Goal: Transaction & Acquisition: Book appointment/travel/reservation

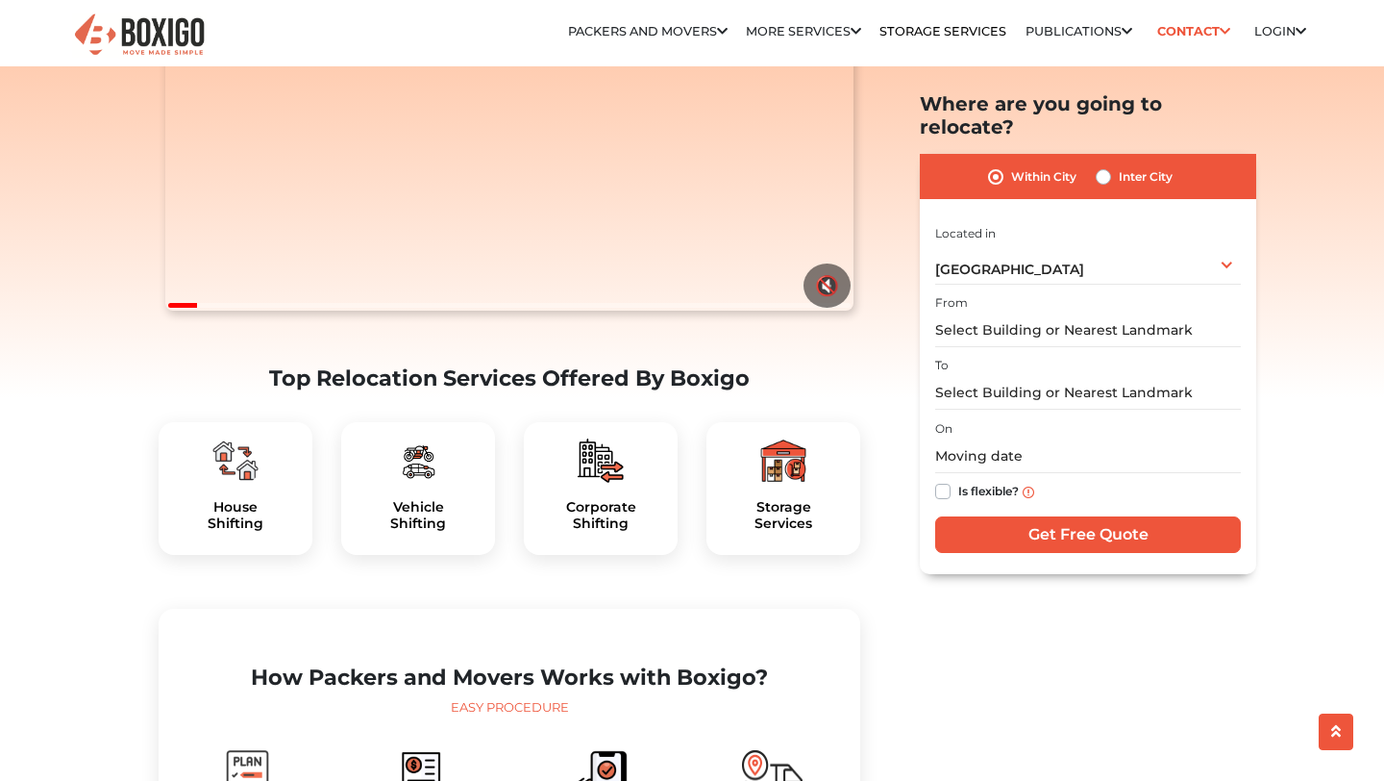
scroll to position [327, 0]
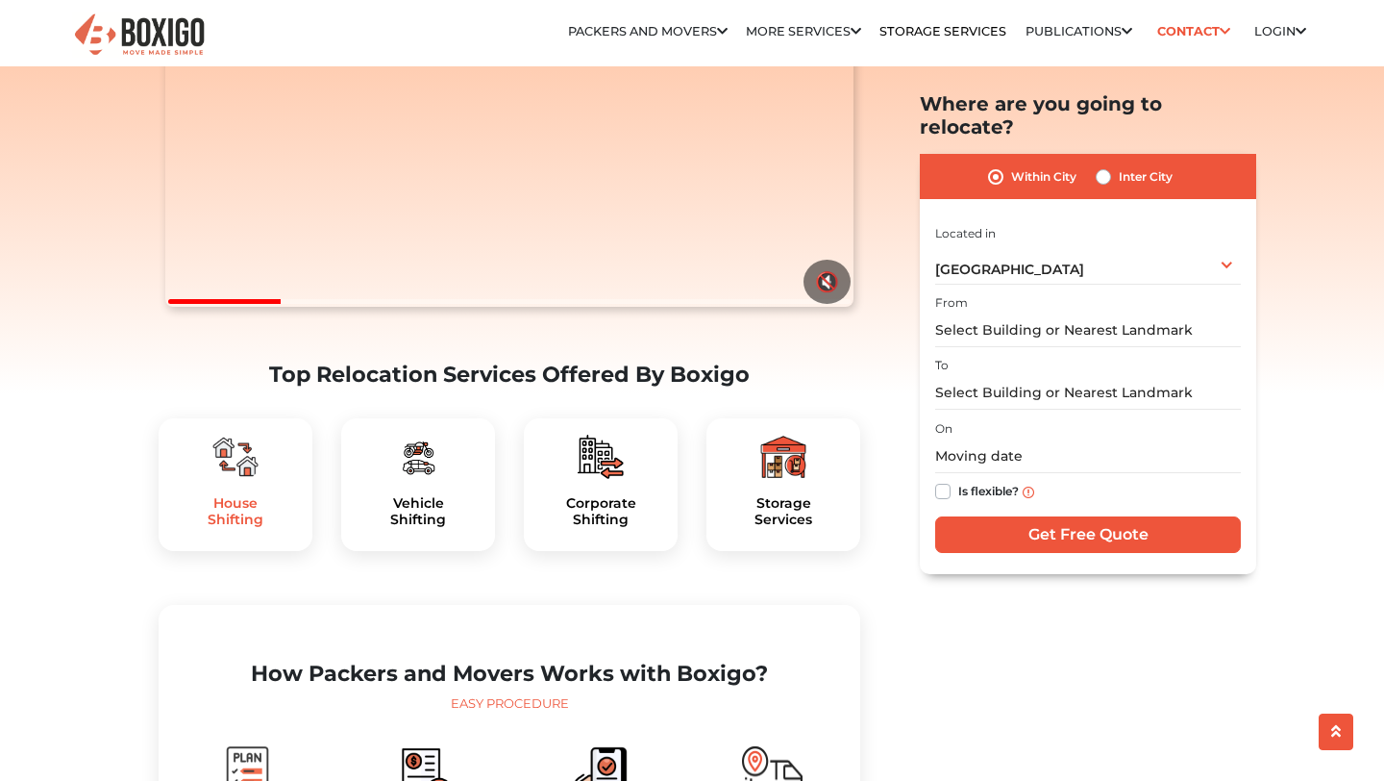
click at [238, 528] on h5 "House Shifting" at bounding box center [235, 511] width 123 height 33
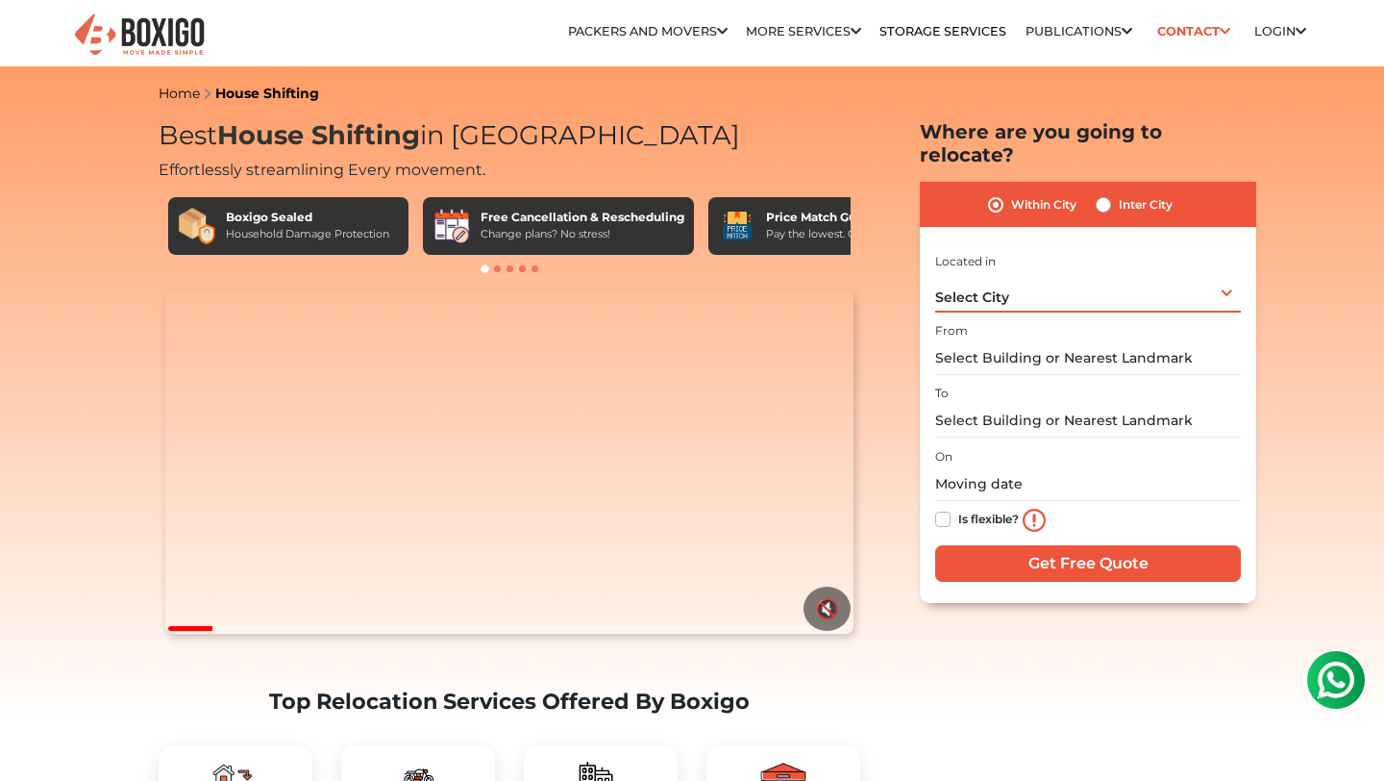
click at [1016, 277] on div "Select City Select City [GEOGRAPHIC_DATA] [GEOGRAPHIC_DATA] [GEOGRAPHIC_DATA] […" at bounding box center [1088, 292] width 306 height 40
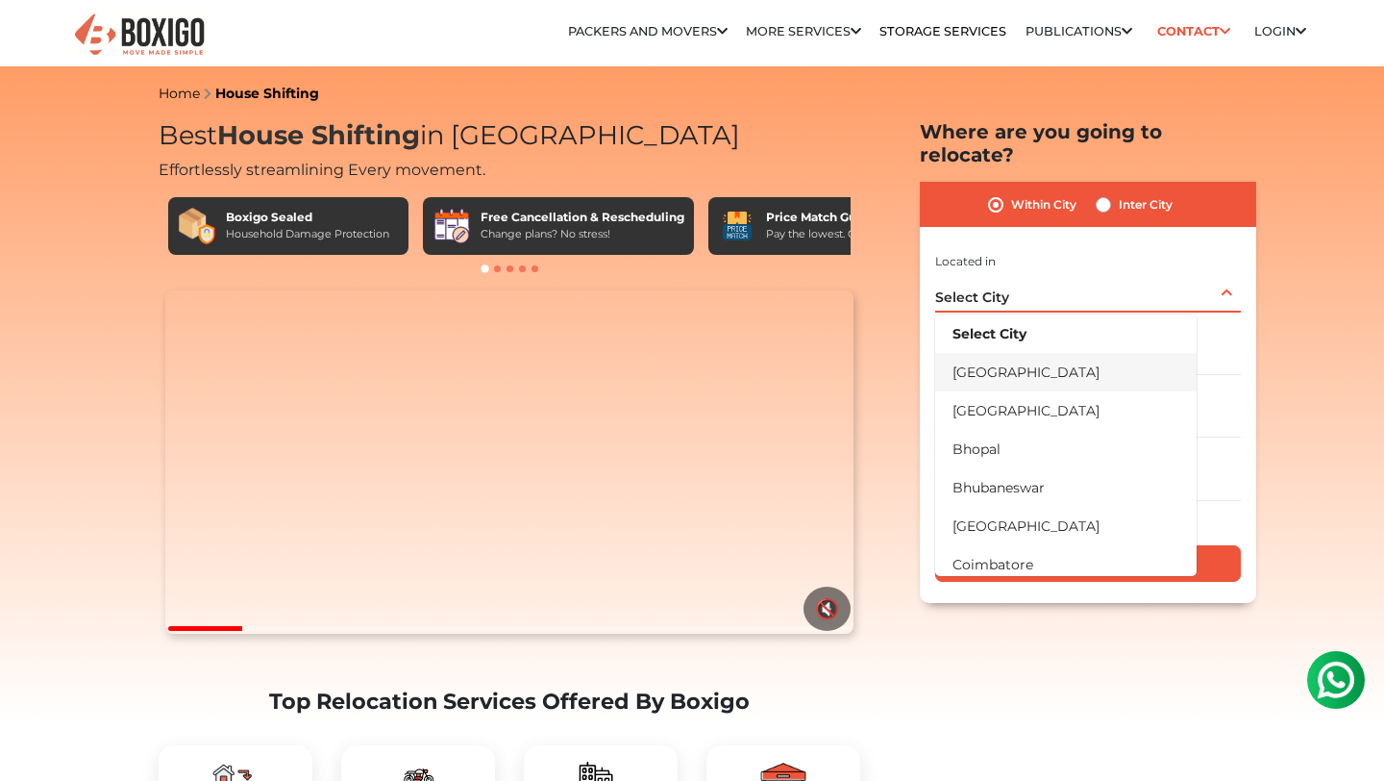
click at [988, 354] on li "[GEOGRAPHIC_DATA]" at bounding box center [1065, 372] width 261 height 38
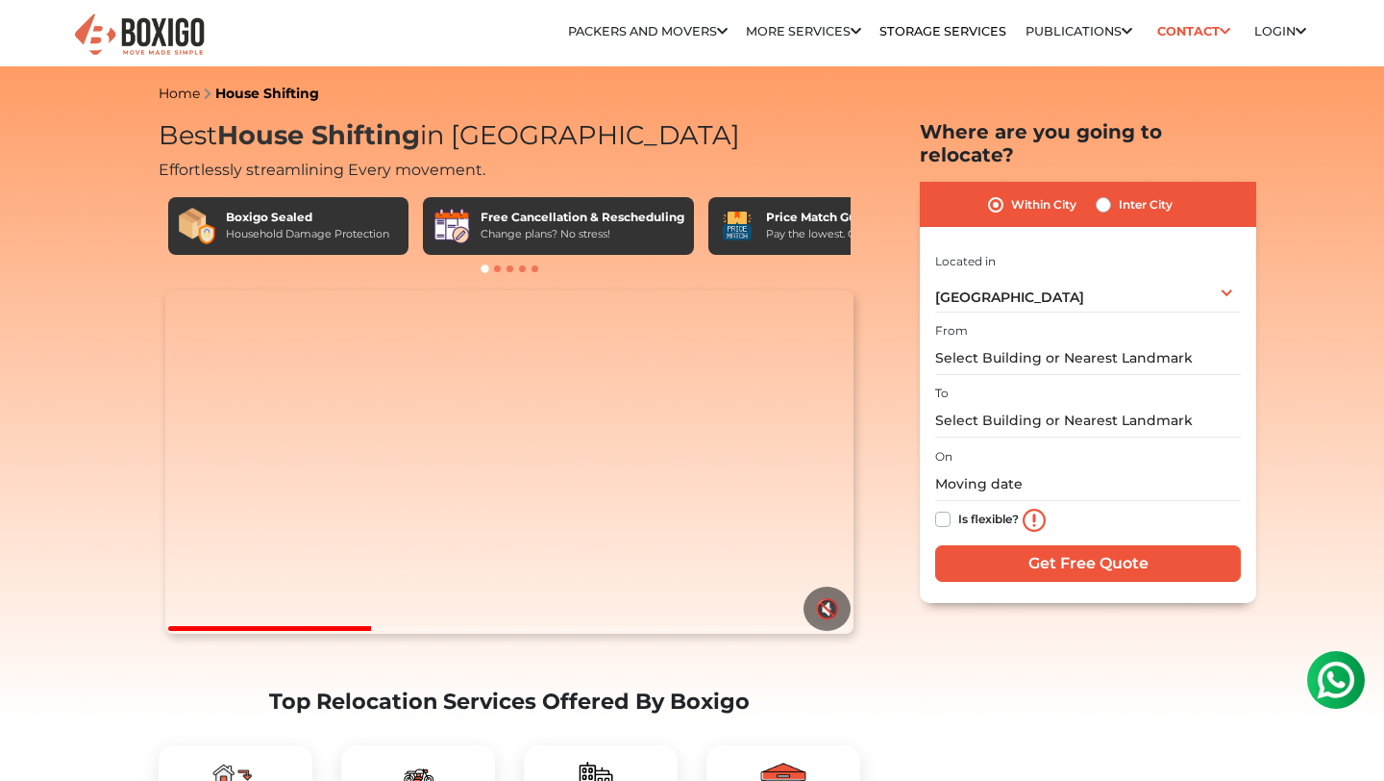
click at [1119, 193] on label "Inter City" at bounding box center [1146, 204] width 54 height 23
click at [1101, 193] on input "Inter City" at bounding box center [1103, 202] width 15 height 19
radio input "true"
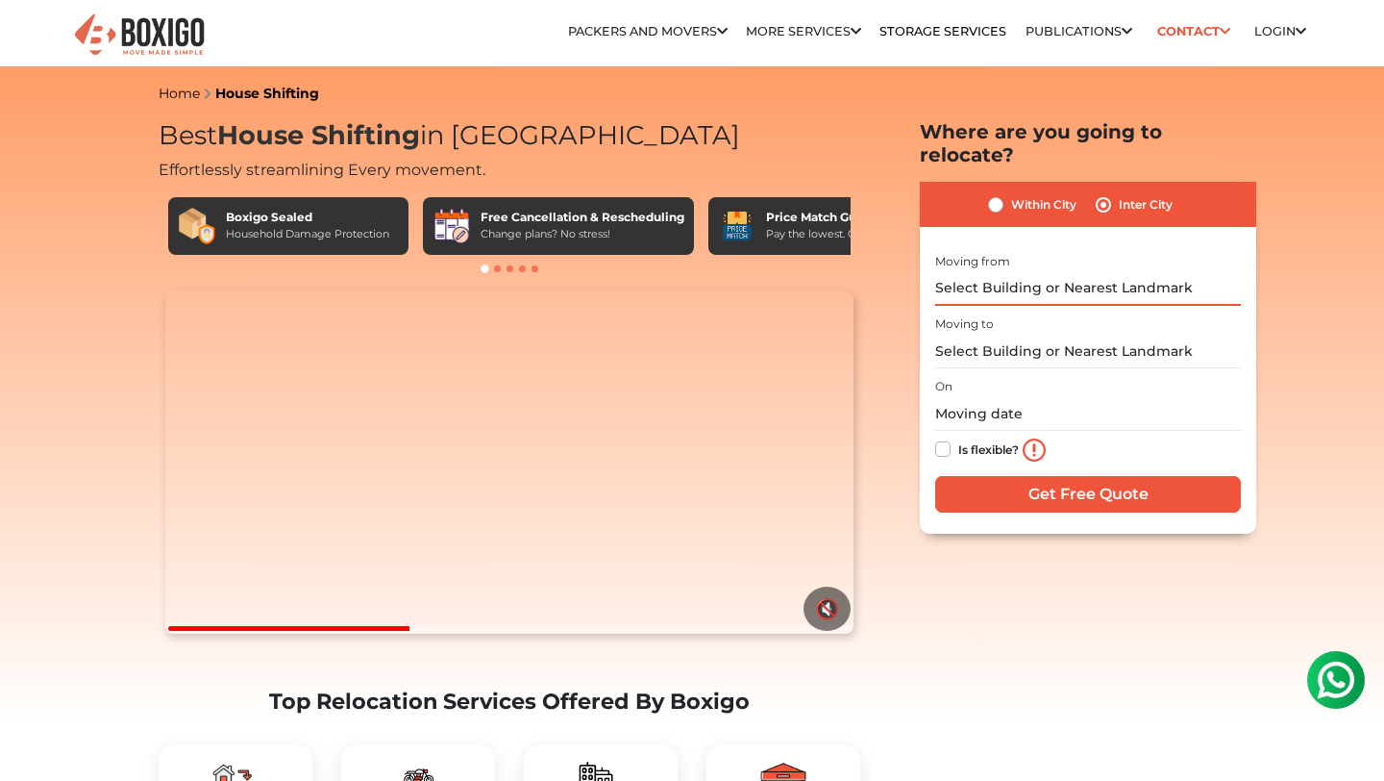
click at [979, 272] on input "text" at bounding box center [1088, 289] width 306 height 34
click at [985, 184] on div "Within City Inter City" at bounding box center [1088, 204] width 336 height 45
click at [969, 272] on input "text" at bounding box center [1088, 289] width 306 height 34
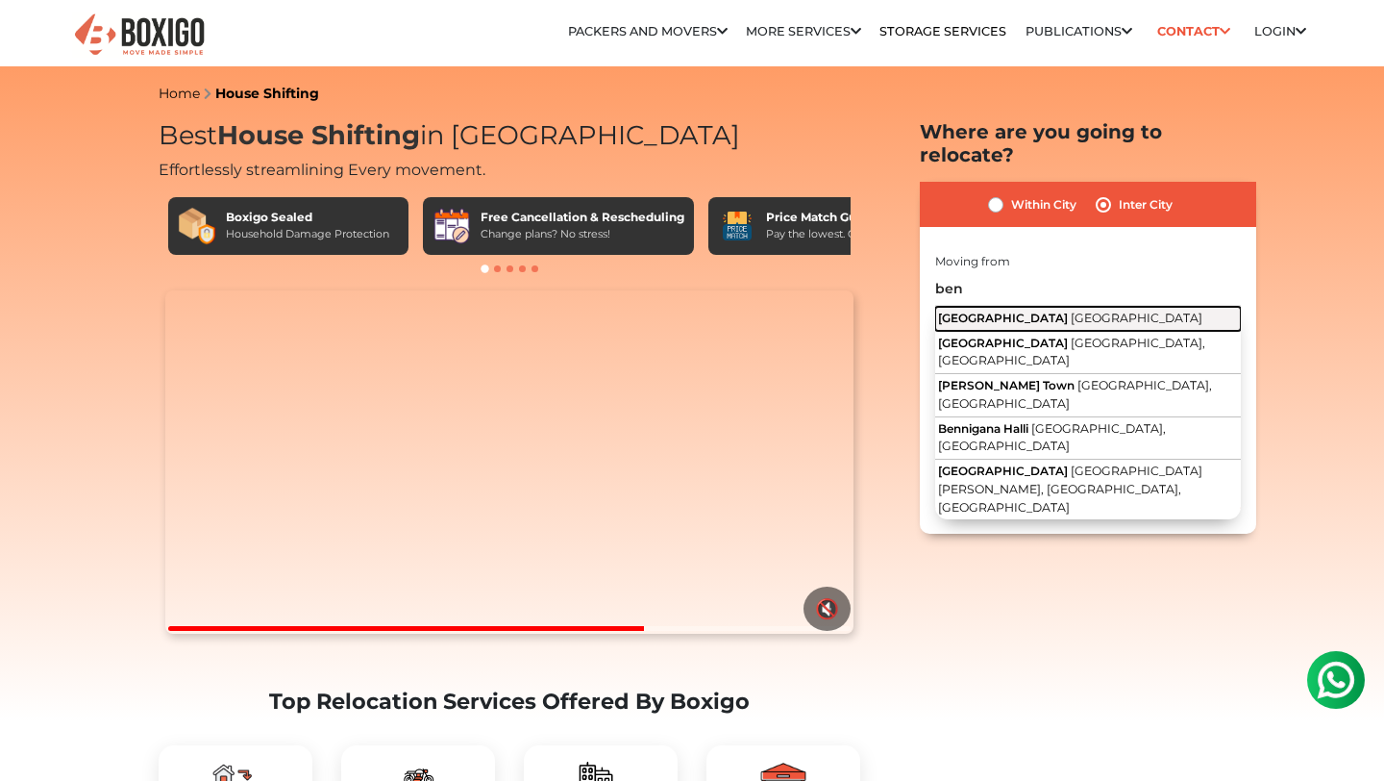
click at [977, 311] on span "[GEOGRAPHIC_DATA]" at bounding box center [1003, 318] width 130 height 14
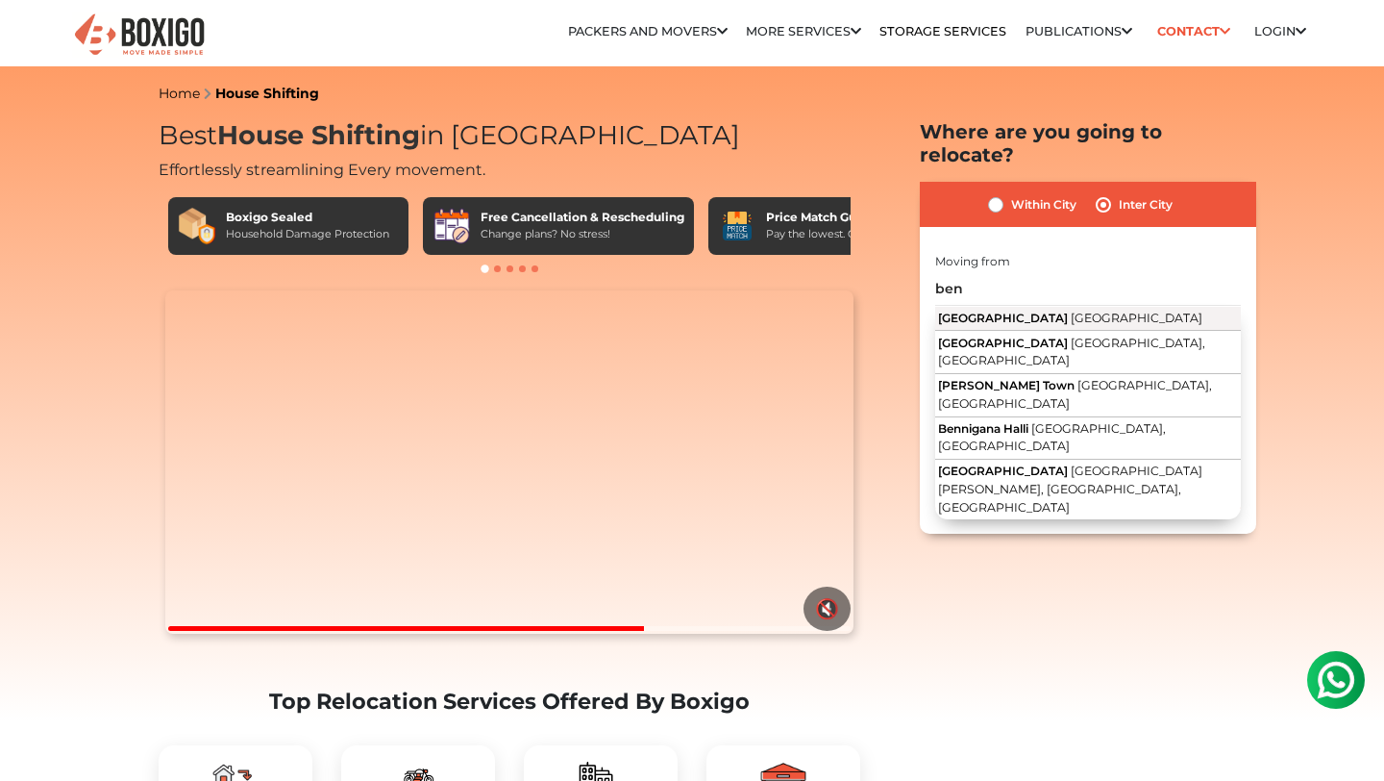
type input "[GEOGRAPHIC_DATA], [GEOGRAPHIC_DATA]"
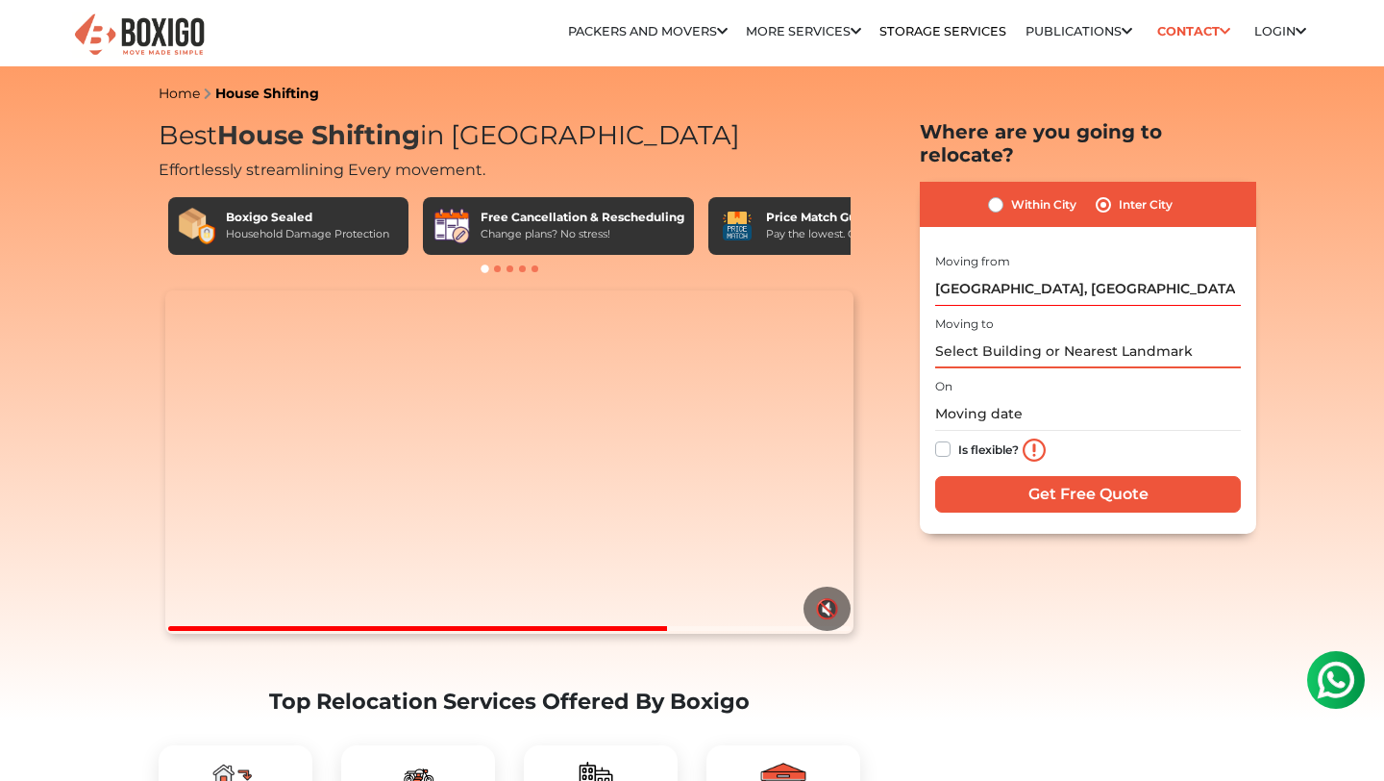
click at [961, 335] on input "text" at bounding box center [1088, 352] width 306 height 34
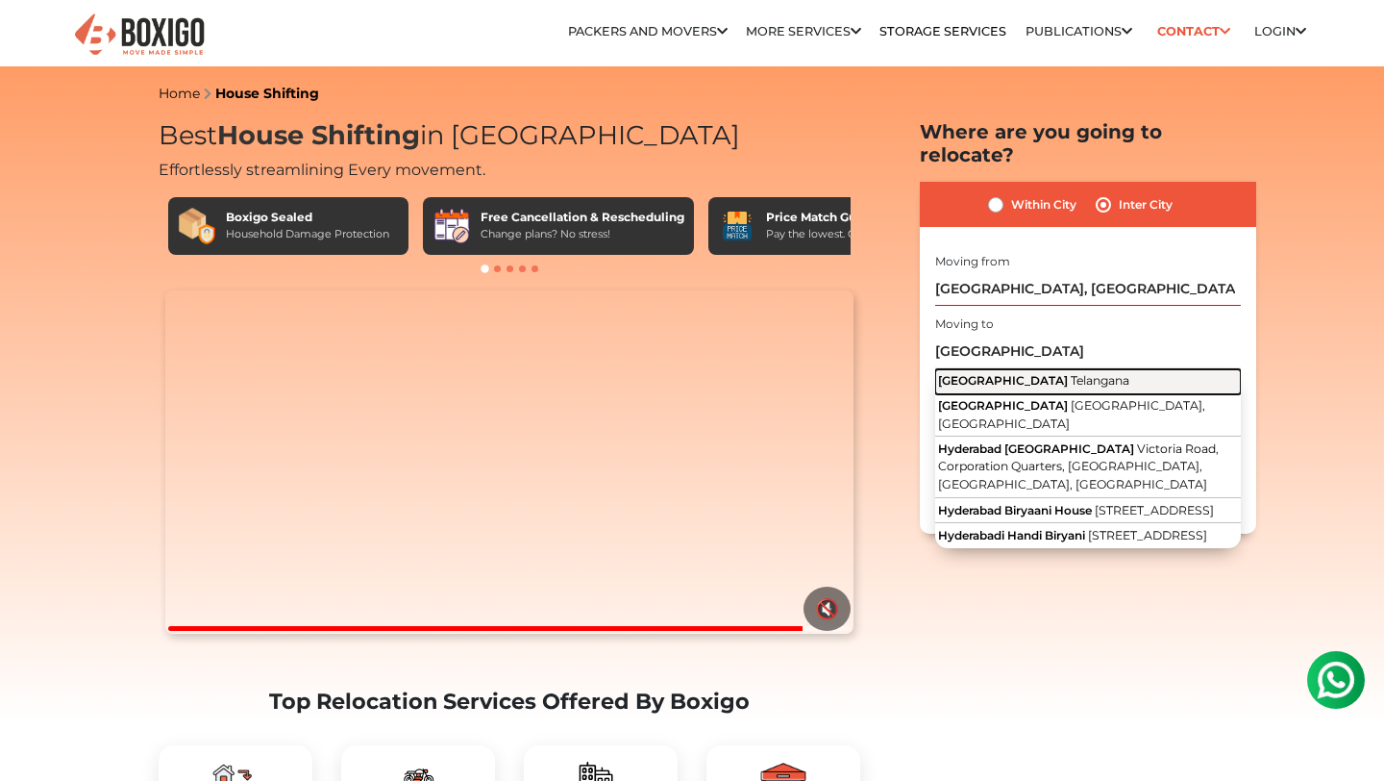
click at [999, 373] on span "[GEOGRAPHIC_DATA]" at bounding box center [1003, 380] width 130 height 14
type input "[GEOGRAPHIC_DATA], [GEOGRAPHIC_DATA]"
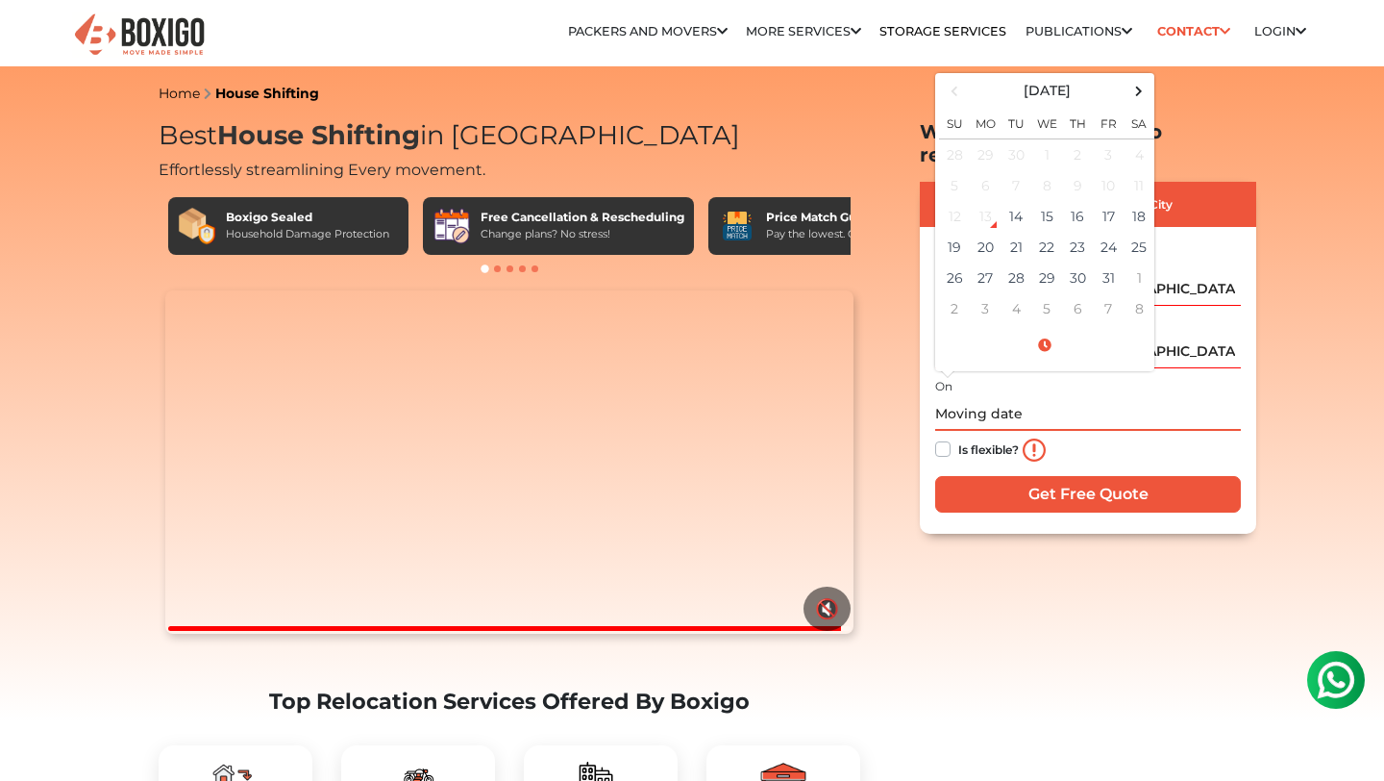
click at [1002, 397] on input "text" at bounding box center [1088, 414] width 306 height 34
click at [1079, 232] on td "23" at bounding box center [1077, 247] width 31 height 31
type input "[DATE] 12:00 AM"
click at [1146, 401] on input "[DATE] 12:00 AM" at bounding box center [1088, 414] width 306 height 34
